Goal: Task Accomplishment & Management: Complete application form

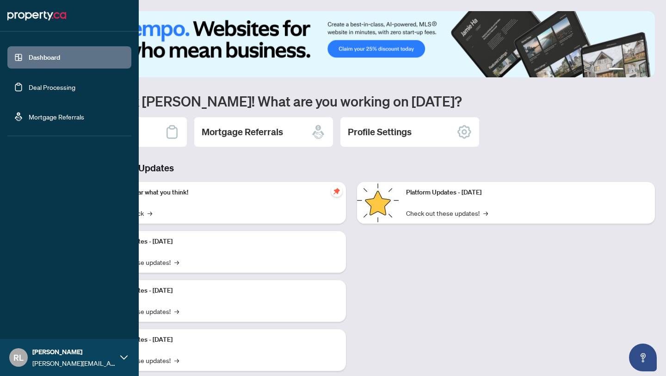
click at [29, 86] on link "Deal Processing" at bounding box center [52, 87] width 47 height 8
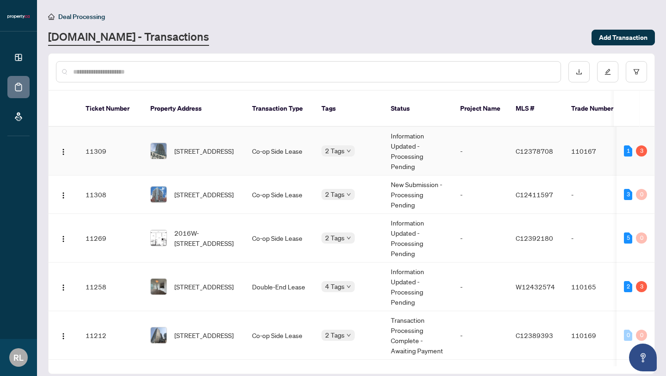
click at [187, 159] on td "[STREET_ADDRESS]" at bounding box center [194, 151] width 102 height 49
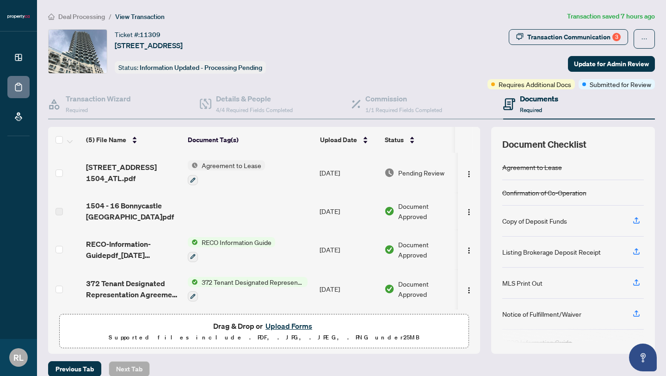
click at [291, 328] on button "Upload Forms" at bounding box center [289, 326] width 52 height 12
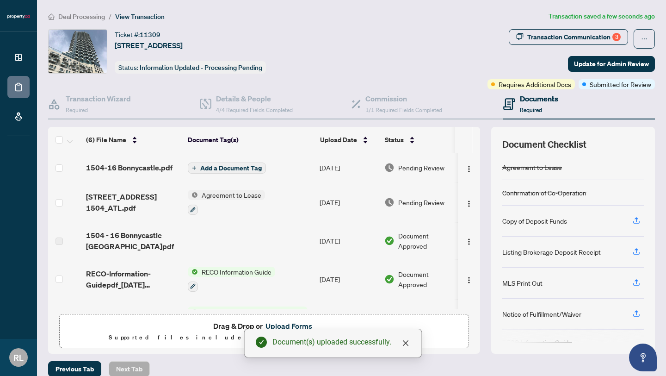
click at [214, 169] on span "Add a Document Tag" at bounding box center [231, 168] width 62 height 6
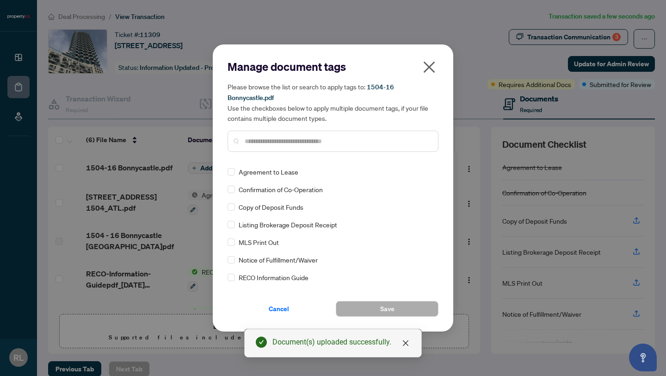
click at [314, 226] on span "Listing Brokerage Deposit Receipt" at bounding box center [288, 224] width 99 height 10
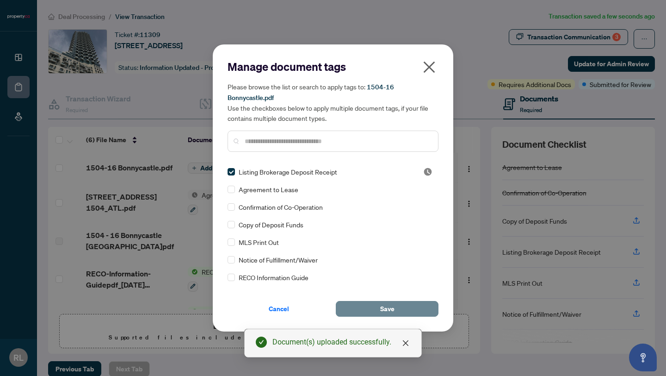
click at [376, 302] on button "Save" at bounding box center [387, 309] width 103 height 16
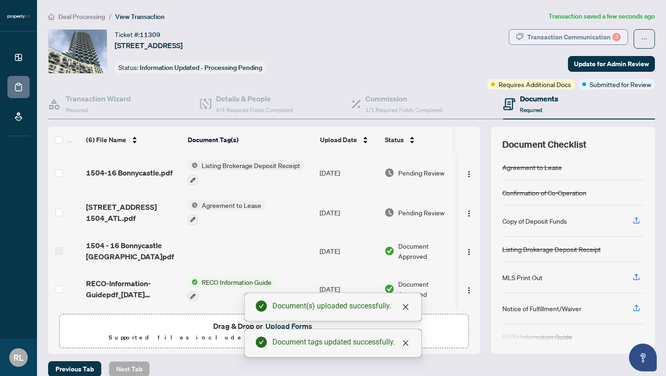
click at [586, 32] on div "Transaction Communication 3" at bounding box center [573, 37] width 93 height 15
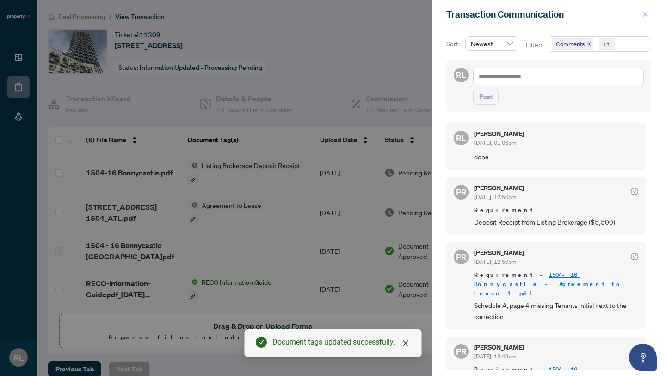
click at [645, 12] on icon "close" at bounding box center [645, 14] width 6 height 6
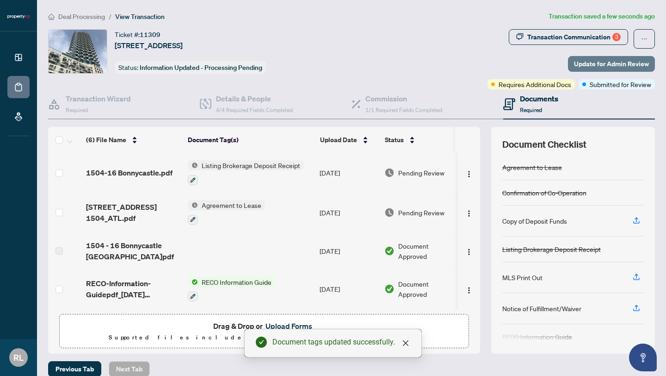
click at [604, 67] on span "Update for Admin Review" at bounding box center [611, 63] width 75 height 15
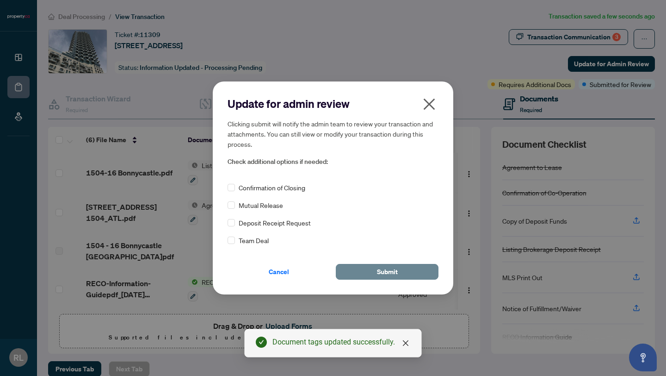
click at [386, 270] on span "Submit" at bounding box center [387, 271] width 21 height 15
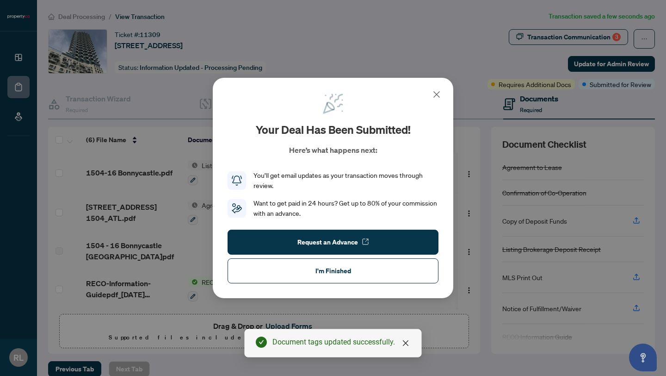
click at [436, 95] on icon at bounding box center [436, 94] width 11 height 11
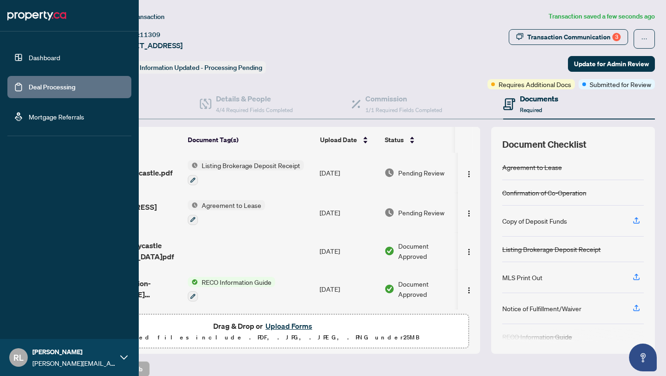
click at [29, 57] on link "Dashboard" at bounding box center [44, 57] width 31 height 8
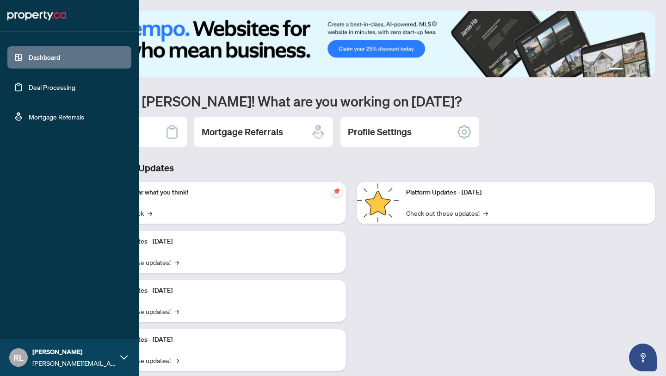
click at [29, 91] on link "Deal Processing" at bounding box center [52, 87] width 47 height 8
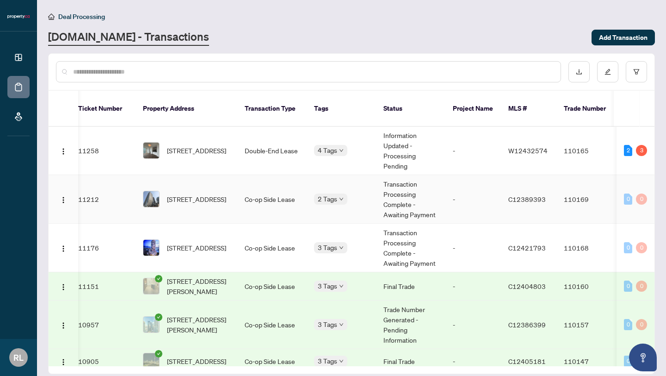
scroll to position [0, 7]
